Goal: Complete application form

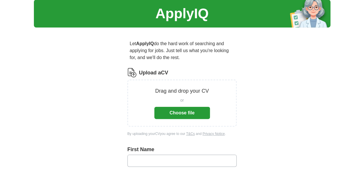
scroll to position [4, 0]
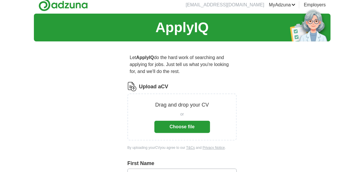
click at [166, 124] on button "Choose file" at bounding box center [182, 127] width 56 height 12
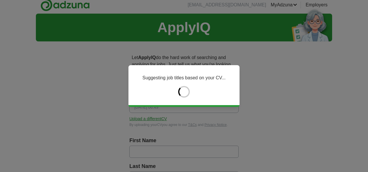
type input "********"
type input "*******"
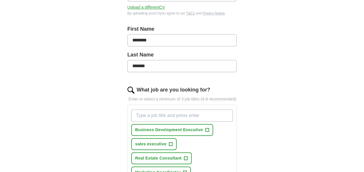
scroll to position [117, 0]
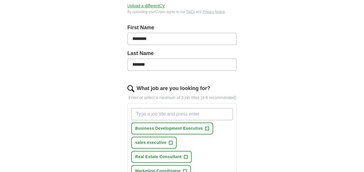
click at [152, 110] on input "What job are you looking for?" at bounding box center [182, 114] width 102 height 12
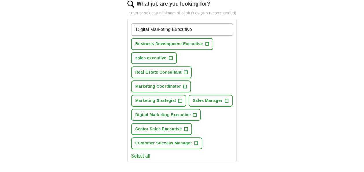
scroll to position [202, 0]
type input "Digital Marketing Executive"
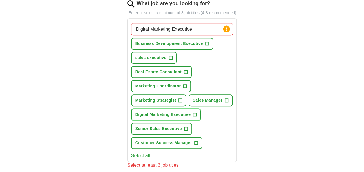
click at [166, 113] on span "Digital Marketing Executive" at bounding box center [163, 114] width 56 height 6
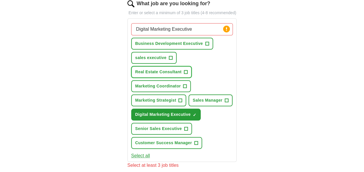
click at [185, 70] on span "+" at bounding box center [185, 72] width 3 height 5
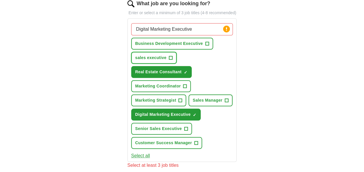
click at [171, 57] on span "+" at bounding box center [170, 58] width 3 height 5
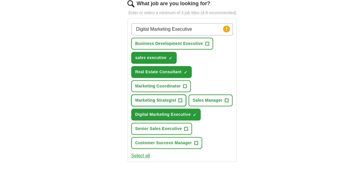
click at [179, 98] on span "+" at bounding box center [179, 100] width 3 height 5
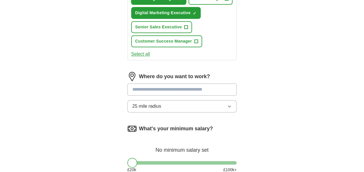
scroll to position [305, 0]
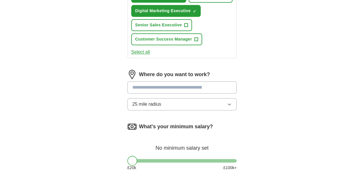
click at [173, 89] on input at bounding box center [181, 87] width 109 height 12
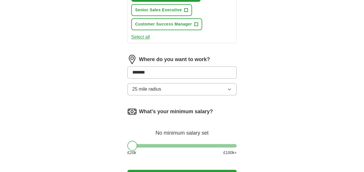
scroll to position [318, 0]
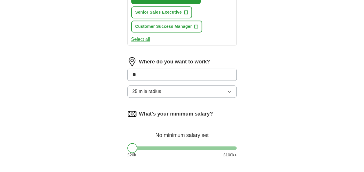
type input "*"
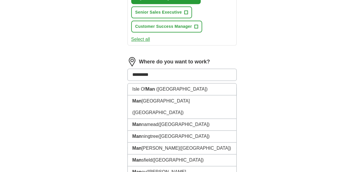
type input "**********"
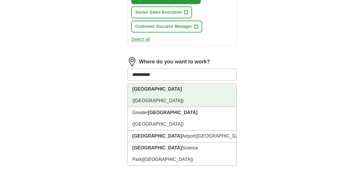
click at [159, 91] on li "[GEOGRAPHIC_DATA] ([GEOGRAPHIC_DATA])" at bounding box center [182, 94] width 109 height 23
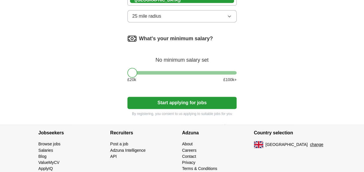
scroll to position [398, 0]
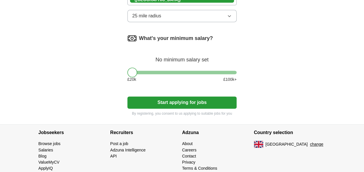
click at [167, 102] on button "Start applying for jobs" at bounding box center [181, 102] width 109 height 12
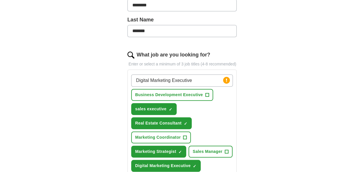
scroll to position [176, 0]
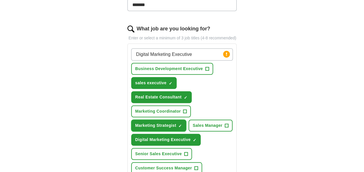
click at [0, 0] on span "×" at bounding box center [0, 0] width 0 height 0
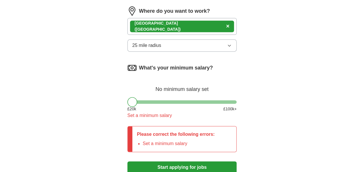
scroll to position [369, 0]
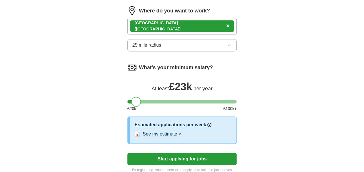
drag, startPoint x: 132, startPoint y: 98, endPoint x: 135, endPoint y: 98, distance: 3.2
click at [135, 98] on div at bounding box center [136, 102] width 10 height 10
drag, startPoint x: 135, startPoint y: 98, endPoint x: 138, endPoint y: 98, distance: 2.9
click at [138, 98] on div at bounding box center [138, 102] width 10 height 10
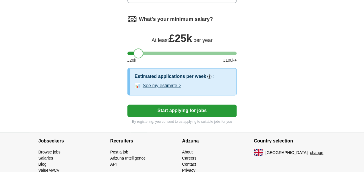
scroll to position [417, 0]
click at [147, 111] on button "Start applying for jobs" at bounding box center [181, 110] width 109 height 12
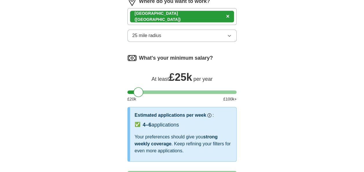
select select "**"
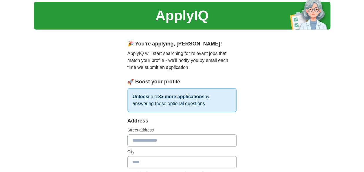
scroll to position [16, 0]
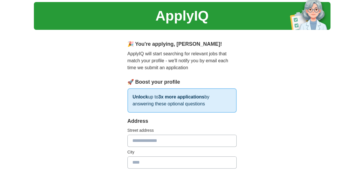
click at [158, 143] on input "text" at bounding box center [181, 141] width 109 height 12
type input "**********"
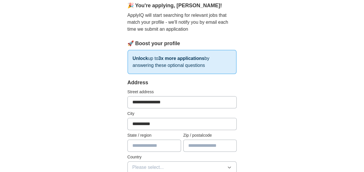
scroll to position [90, 0]
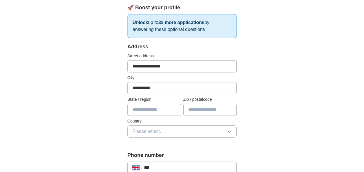
click at [184, 65] on input "**********" at bounding box center [181, 66] width 109 height 12
click at [164, 108] on input "text" at bounding box center [154, 110] width 54 height 12
type input "*******"
click at [197, 109] on input "text" at bounding box center [210, 110] width 54 height 12
type input "*"
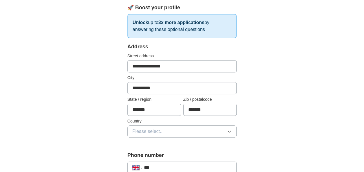
type input "*******"
click at [181, 131] on button "Please select..." at bounding box center [181, 131] width 109 height 12
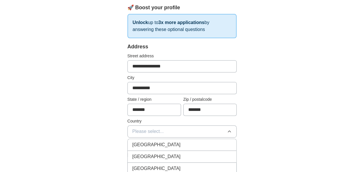
click at [179, 142] on div "[GEOGRAPHIC_DATA]" at bounding box center [182, 144] width 100 height 7
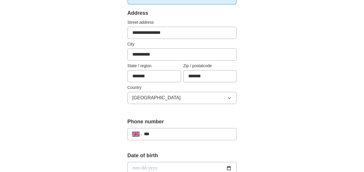
scroll to position [125, 0]
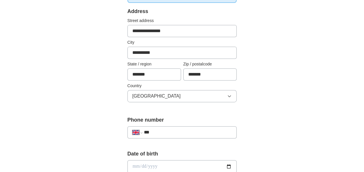
click at [176, 133] on input "***" at bounding box center [188, 132] width 88 height 7
type input "**********"
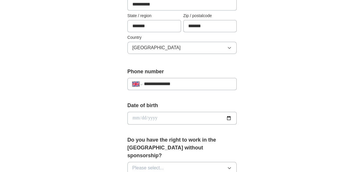
scroll to position [174, 0]
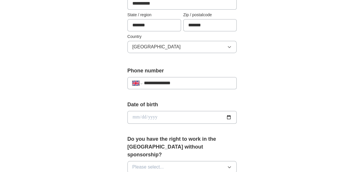
click at [172, 115] on input "date" at bounding box center [181, 117] width 109 height 13
type input "**********"
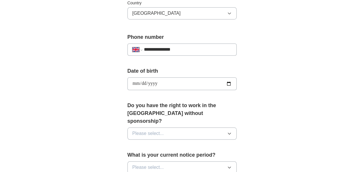
scroll to position [215, 0]
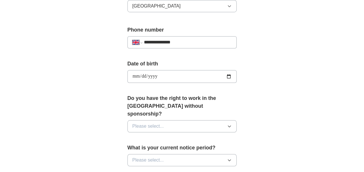
click at [172, 120] on button "Please select..." at bounding box center [181, 126] width 109 height 12
click at [169, 136] on div "Yes" at bounding box center [182, 139] width 100 height 7
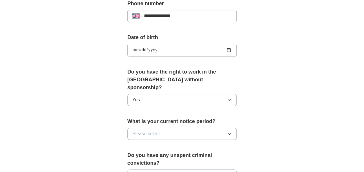
scroll to position [242, 0]
click at [169, 127] on button "Please select..." at bounding box center [181, 133] width 109 height 12
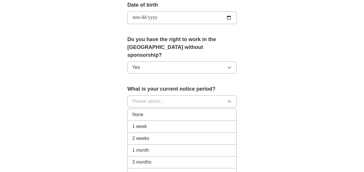
scroll to position [274, 0]
click at [172, 111] on div "None" at bounding box center [182, 114] width 100 height 7
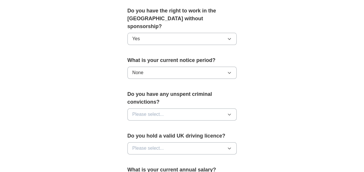
scroll to position [303, 0]
drag, startPoint x: 184, startPoint y: 105, endPoint x: 152, endPoint y: 103, distance: 32.2
click at [152, 110] on span "Please select..." at bounding box center [148, 113] width 32 height 7
click at [148, 133] on li "No" at bounding box center [182, 139] width 109 height 12
click at [148, 142] on button "Please select..." at bounding box center [181, 148] width 109 height 12
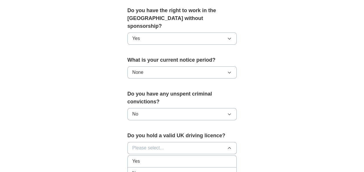
click at [147, 170] on div "No" at bounding box center [182, 173] width 100 height 7
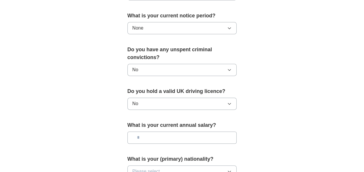
scroll to position [347, 0]
click at [158, 131] on input "text" at bounding box center [181, 137] width 109 height 12
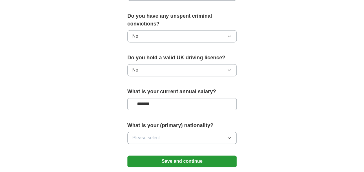
scroll to position [382, 0]
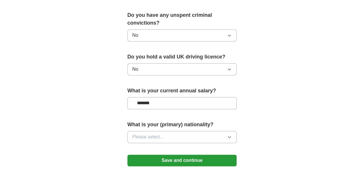
type input "*******"
click at [159, 133] on span "Please select..." at bounding box center [148, 136] width 32 height 7
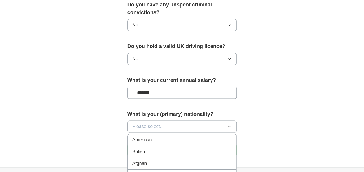
scroll to position [394, 0]
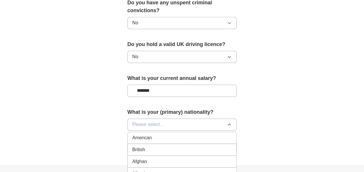
click at [159, 121] on span "Please select..." at bounding box center [148, 124] width 32 height 7
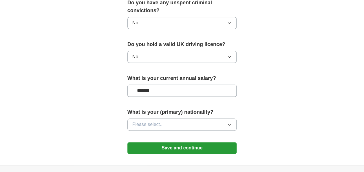
click at [159, 121] on span "Please select..." at bounding box center [148, 124] width 32 height 7
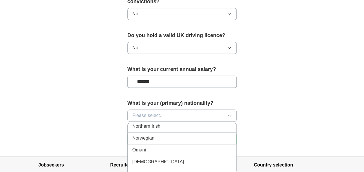
scroll to position [1568, 0]
click at [158, 159] on div "[DEMOGRAPHIC_DATA]" at bounding box center [182, 162] width 100 height 7
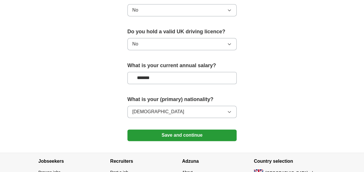
scroll to position [407, 0]
click at [168, 129] on button "Save and continue" at bounding box center [181, 135] width 109 height 12
